Goal: Obtain resource: Download file/media

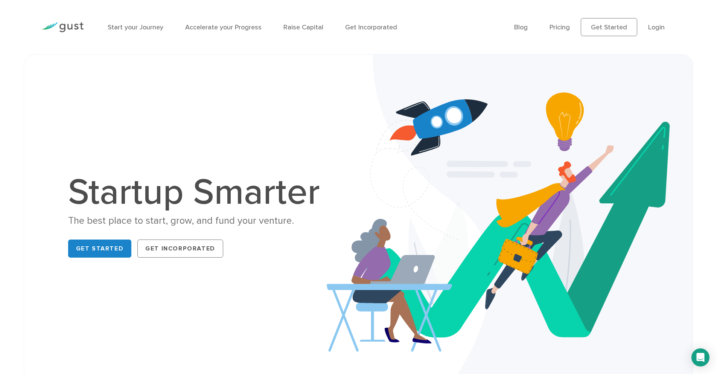
click at [665, 26] on ul "Blog FAQ Pricing Get Started Login Login" at bounding box center [595, 27] width 162 height 18
click at [663, 26] on link "Login" at bounding box center [656, 27] width 17 height 8
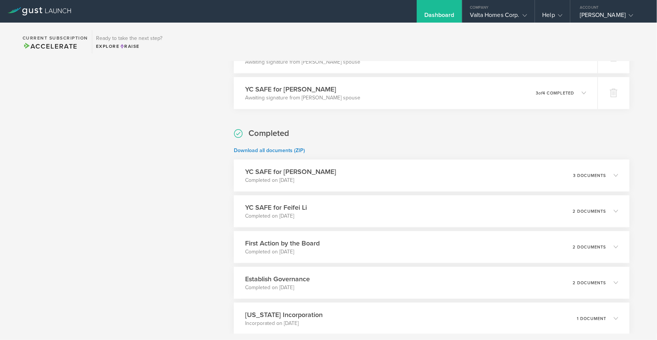
scroll to position [410, 0]
click at [319, 191] on div "YC SAFE for [PERSON_NAME] Completed on [DATE] 3 documents" at bounding box center [432, 174] width 404 height 33
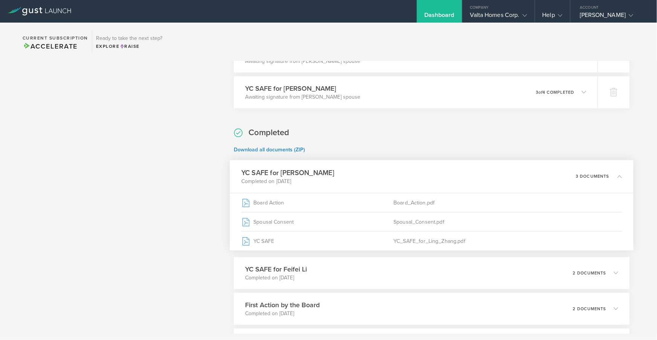
scroll to position [530, 0]
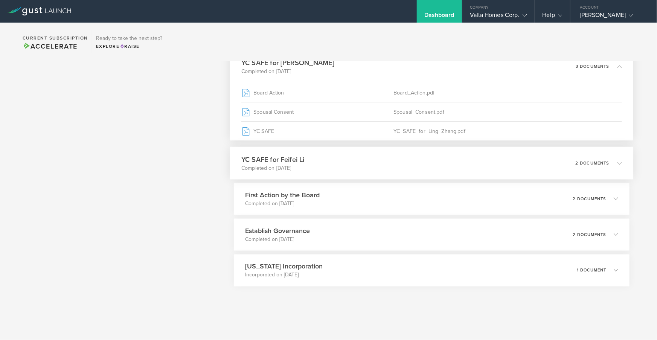
click at [355, 172] on div "YC SAFE for Feifei Li Completed on [DATE] 2 documents" at bounding box center [432, 163] width 404 height 33
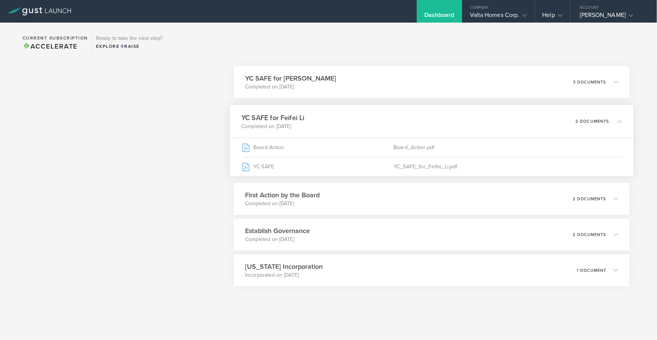
scroll to position [512, 0]
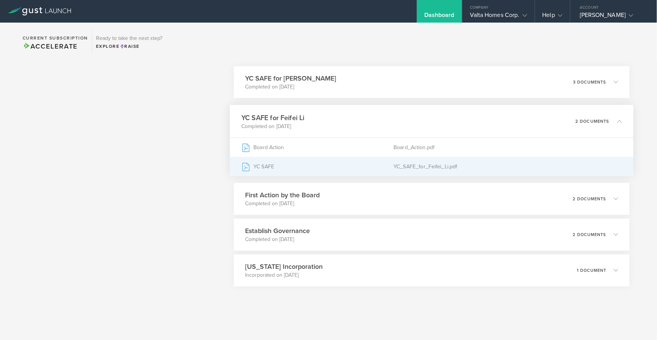
click at [323, 169] on div "YC SAFE" at bounding box center [317, 166] width 152 height 19
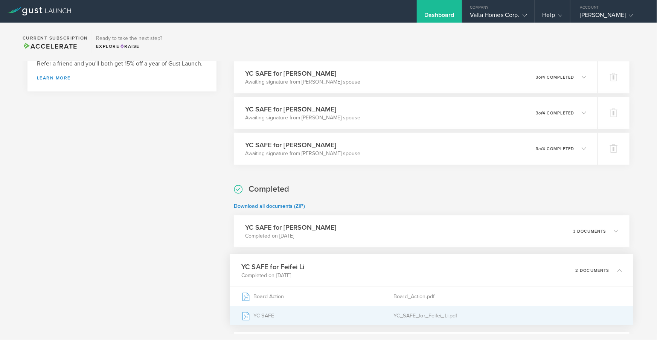
scroll to position [341, 0]
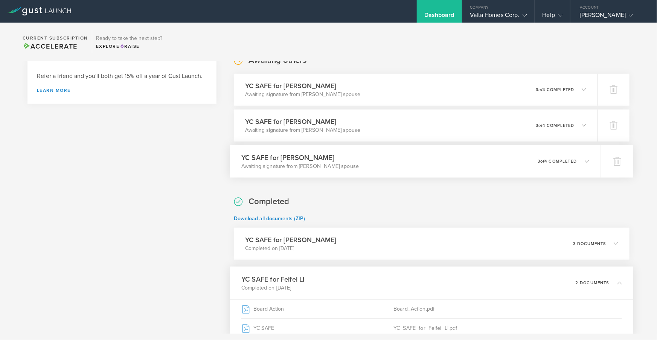
click at [460, 177] on div "YC SAFE for [PERSON_NAME] Awaiting signature from [PERSON_NAME] spouse 0 undeli…" at bounding box center [415, 161] width 371 height 33
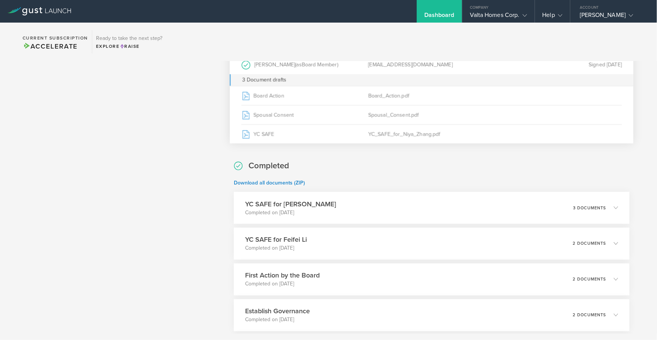
scroll to position [512, 0]
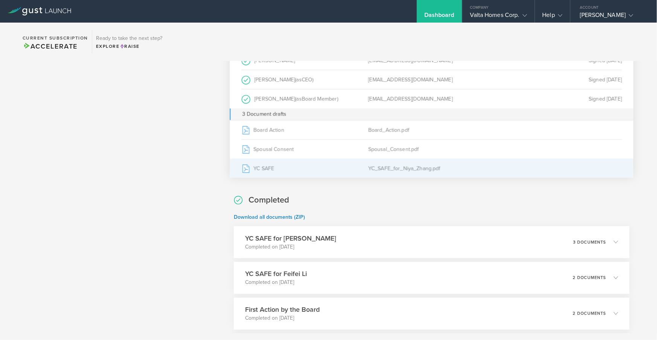
click at [402, 178] on div "YC_SAFE_for_Niya_Zhang.pdf" at bounding box center [431, 168] width 127 height 19
